Goal: Navigation & Orientation: Find specific page/section

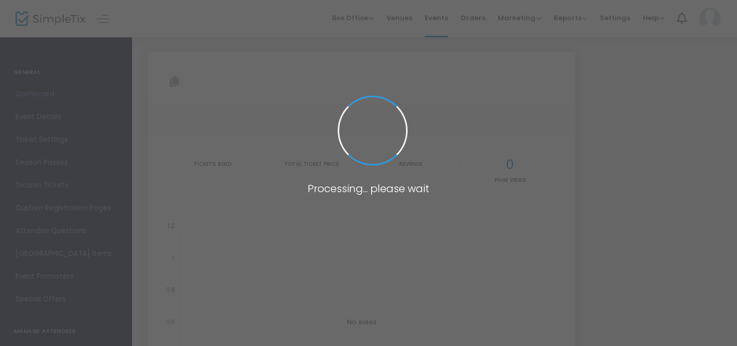
type input "https://www.simpletix.com/e/ceramic-lamp-workshop-tickets-232374"
